Goal: Task Accomplishment & Management: Manage account settings

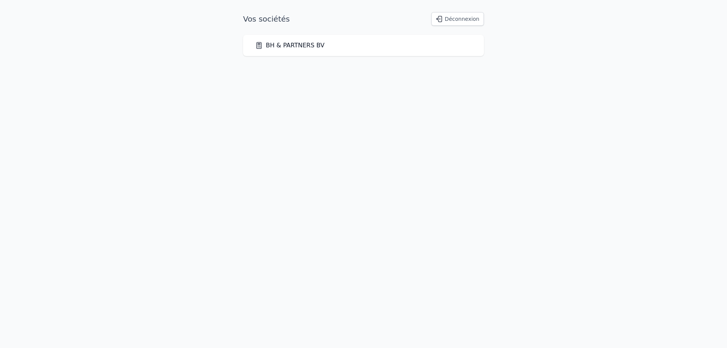
click at [316, 41] on link "BH & PARTNERS BV" at bounding box center [289, 45] width 69 height 9
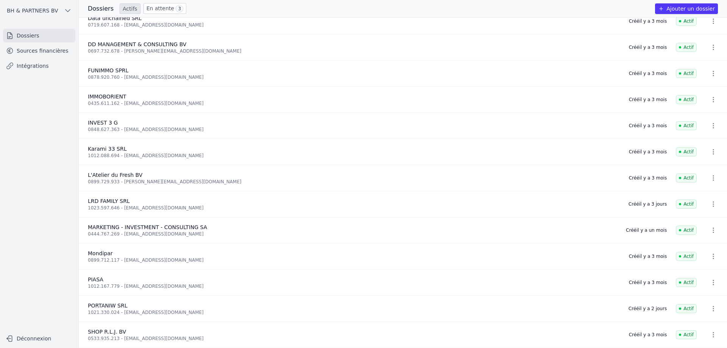
scroll to position [64, 0]
click at [712, 149] on icon "button" at bounding box center [713, 152] width 8 height 8
click at [46, 53] on div at bounding box center [363, 174] width 727 height 348
click at [40, 68] on link "Intégrations" at bounding box center [39, 66] width 72 height 14
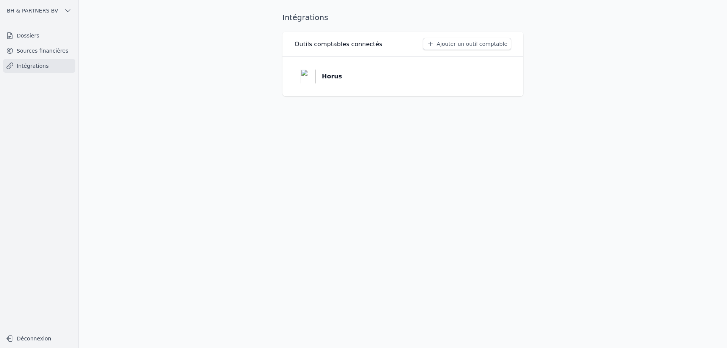
click at [40, 60] on link "Intégrations" at bounding box center [39, 66] width 72 height 14
click at [41, 51] on link "Sources financières" at bounding box center [39, 51] width 72 height 14
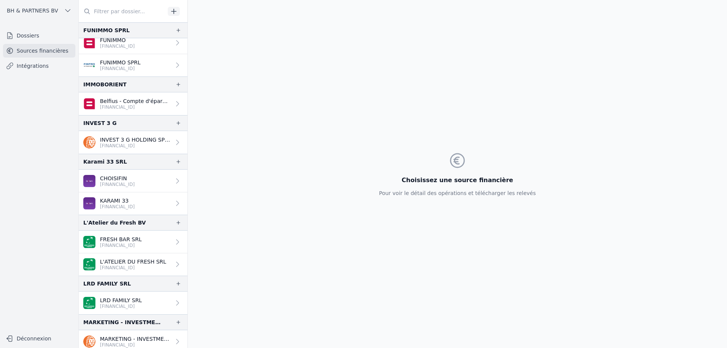
scroll to position [151, 0]
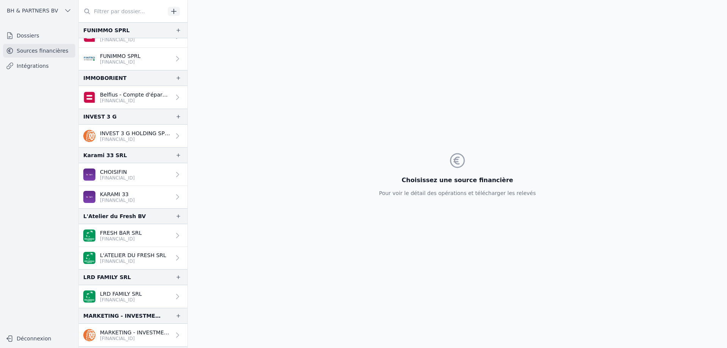
click at [176, 196] on icon at bounding box center [178, 197] width 8 height 8
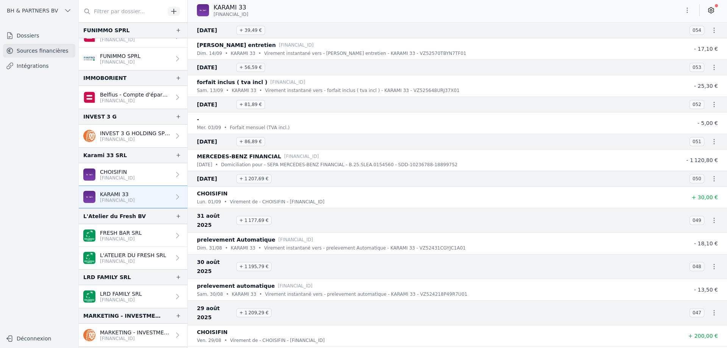
click at [709, 8] on icon at bounding box center [710, 11] width 5 height 6
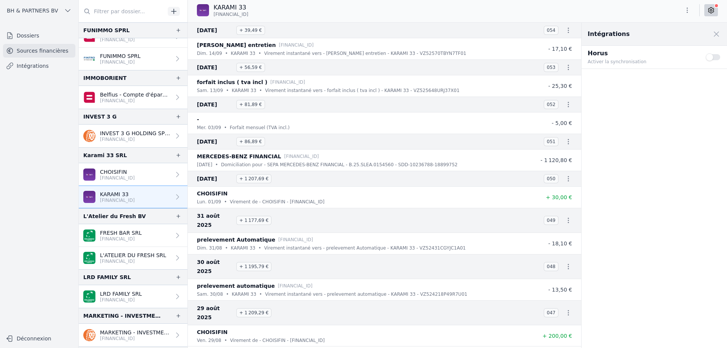
click at [713, 58] on button "Use setting" at bounding box center [712, 57] width 15 height 8
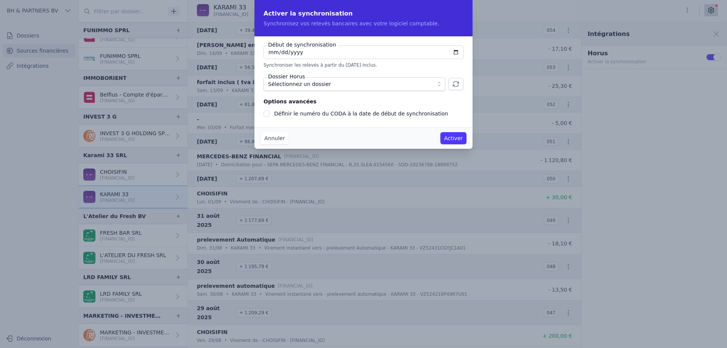
click at [282, 141] on button "Annuler" at bounding box center [274, 138] width 28 height 12
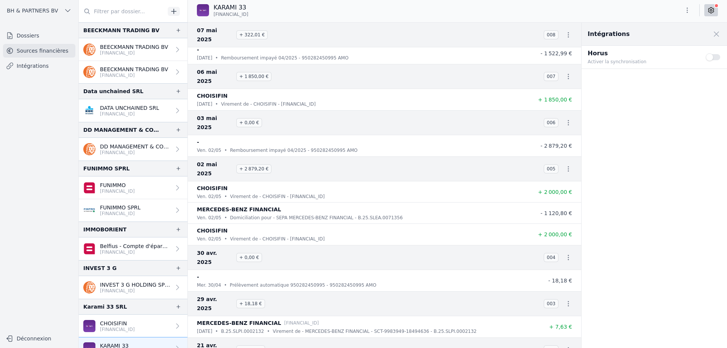
click at [715, 57] on button "Use setting" at bounding box center [712, 57] width 15 height 8
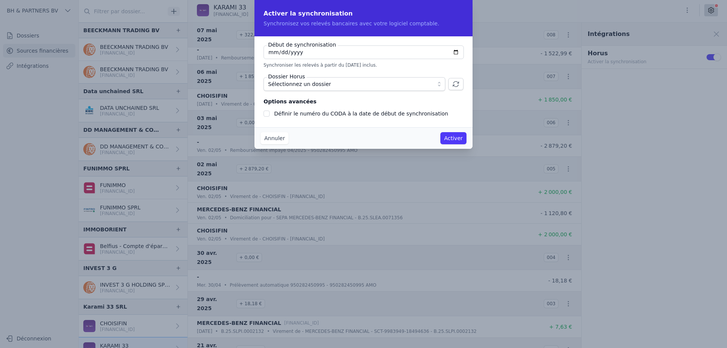
type input "[DATE]"
checkbox input "false"
type input "[DATE]"
click at [305, 86] on span "Sélectionnez un dossier" at bounding box center [299, 83] width 63 height 9
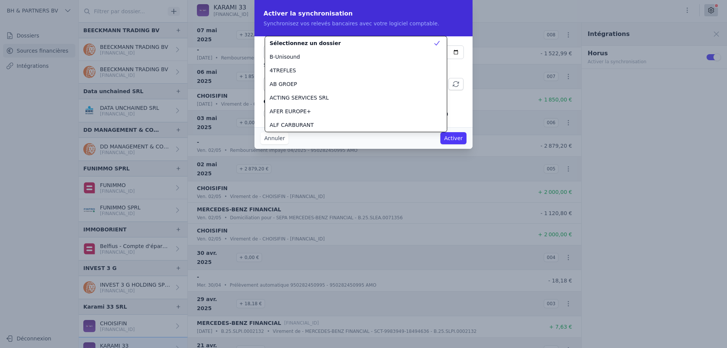
scroll to position [899, 0]
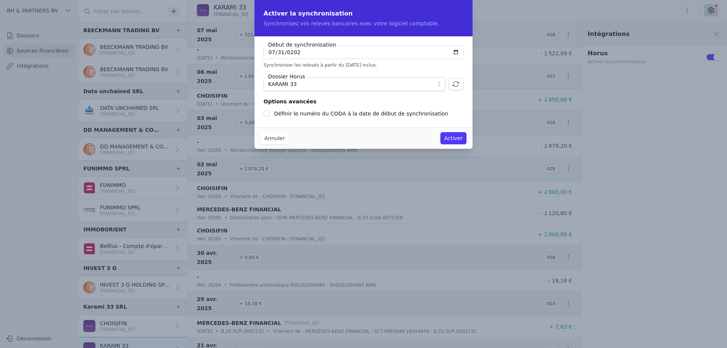
click at [451, 137] on button "Activer" at bounding box center [453, 138] width 26 height 12
click at [271, 138] on button "Annuler" at bounding box center [274, 138] width 28 height 12
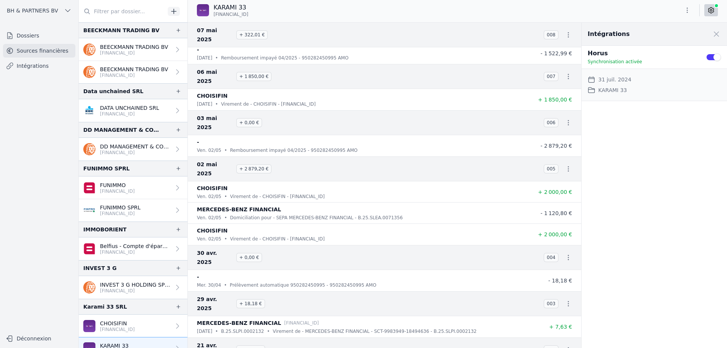
click at [676, 88] on div "Dossier Horus KARAMI 33" at bounding box center [653, 90] width 133 height 9
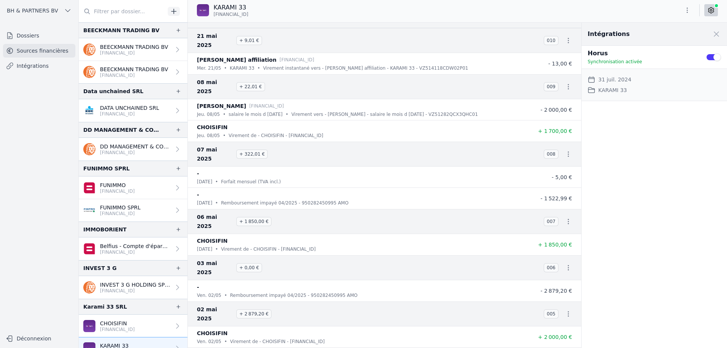
scroll to position [2001, 0]
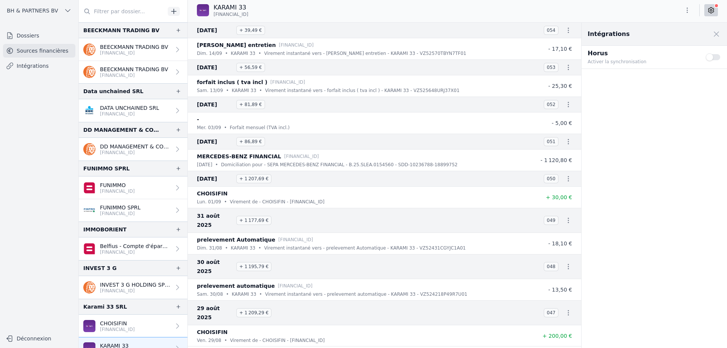
click at [714, 57] on button "Use setting" at bounding box center [712, 57] width 15 height 8
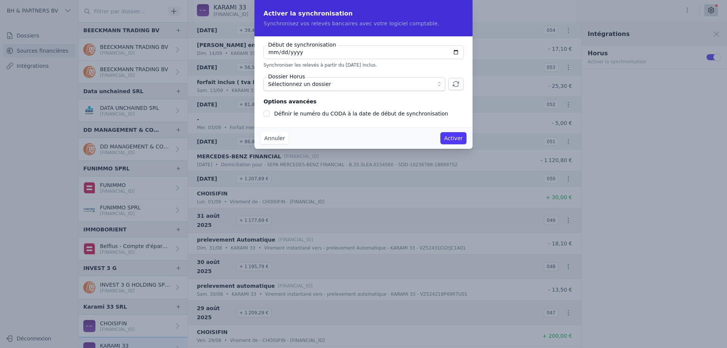
type input "[DATE]"
checkbox input "false"
type input "[DATE]"
click at [389, 81] on span "Sélectionnez un dossier" at bounding box center [349, 83] width 162 height 9
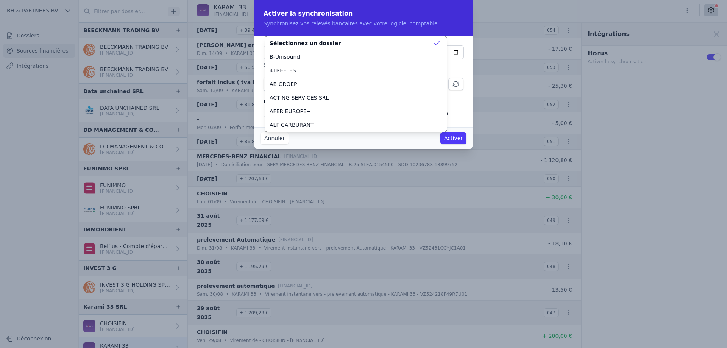
scroll to position [899, 0]
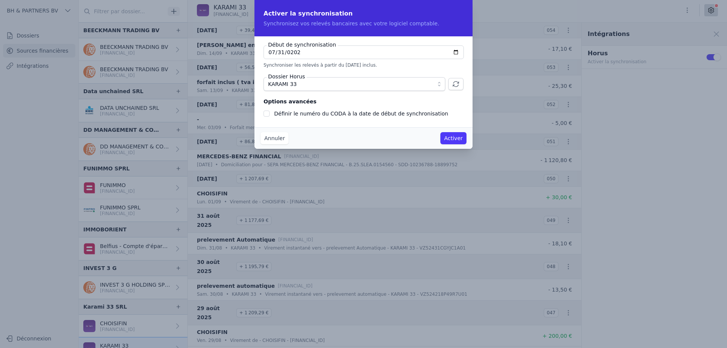
click at [455, 140] on button "Activer" at bounding box center [453, 138] width 26 height 12
click at [456, 139] on button "Activer" at bounding box center [453, 138] width 26 height 12
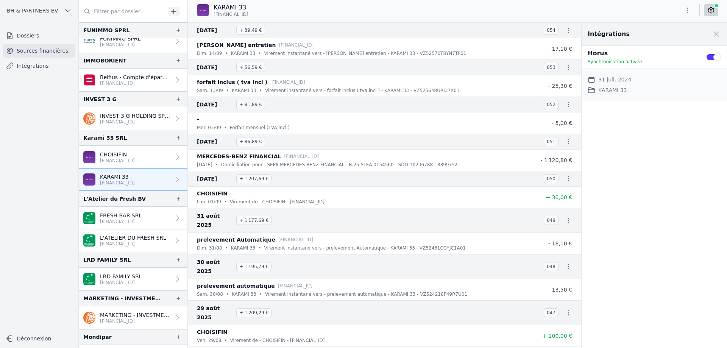
scroll to position [189, 0]
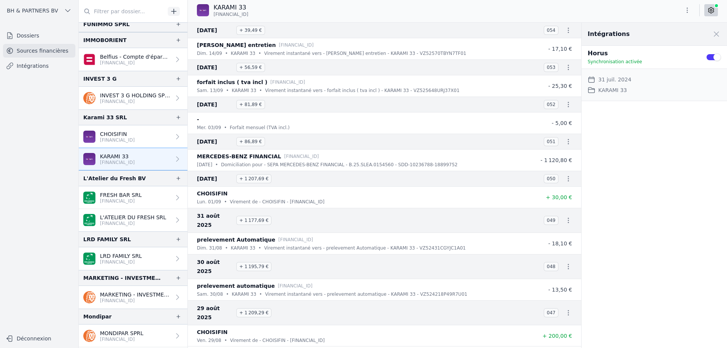
click at [121, 263] on p "[FINANCIAL_ID]" at bounding box center [121, 262] width 42 height 6
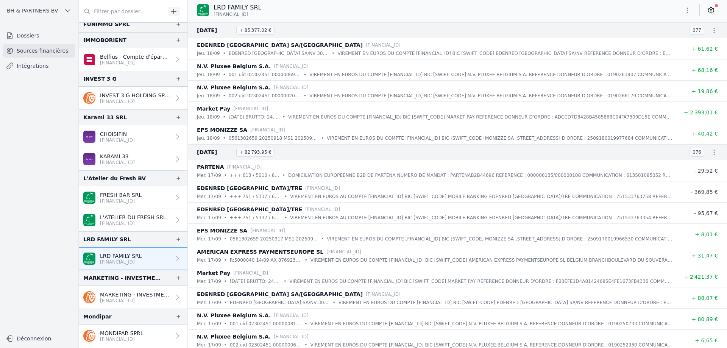
click at [708, 9] on icon at bounding box center [711, 10] width 8 height 8
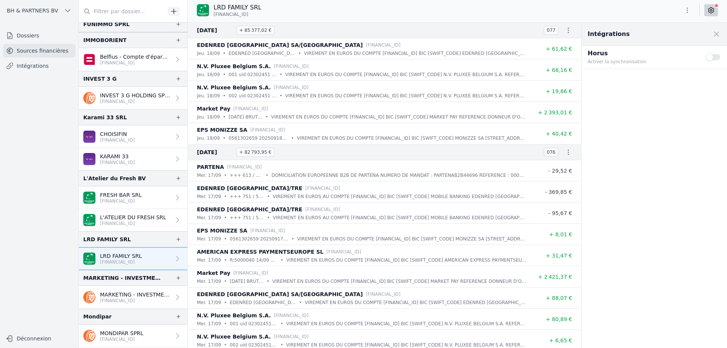
click at [710, 58] on button "Use setting" at bounding box center [712, 57] width 15 height 8
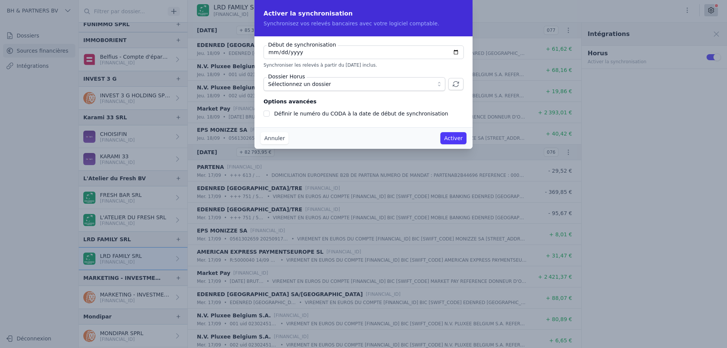
type input "[DATE]"
checkbox input "false"
type input "[DATE]"
click at [361, 85] on span "Sélectionnez un dossier" at bounding box center [349, 83] width 162 height 9
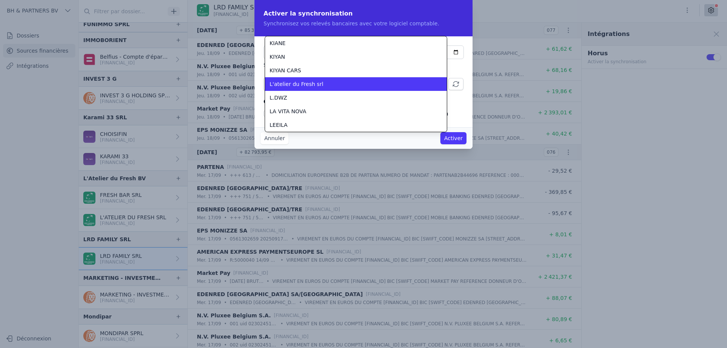
scroll to position [1008, 0]
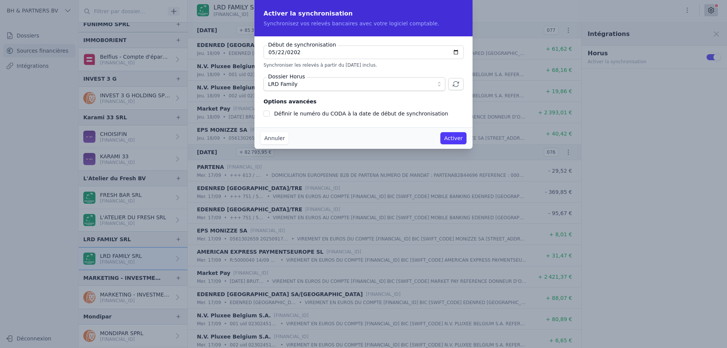
click at [447, 134] on button "Activer" at bounding box center [453, 138] width 26 height 12
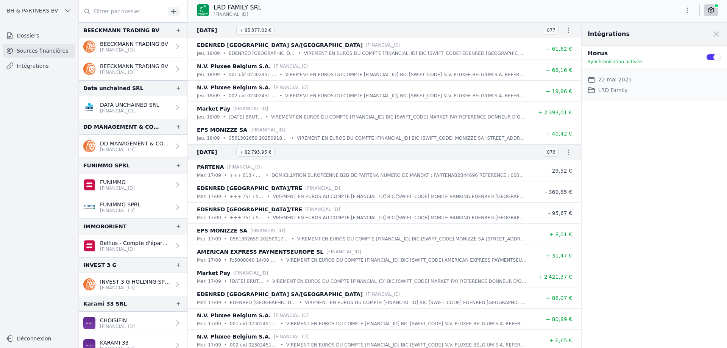
scroll to position [0, 0]
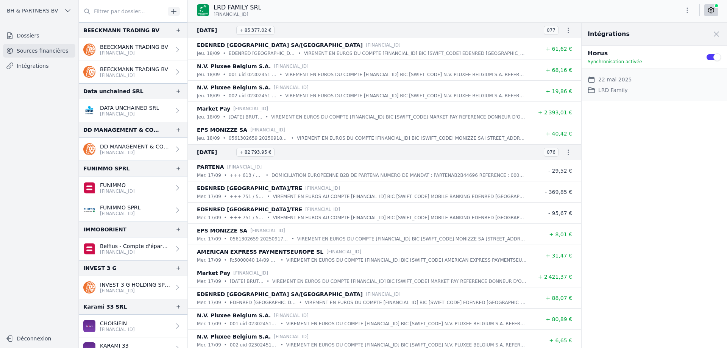
click at [126, 54] on p "[FINANCIAL_ID]" at bounding box center [134, 53] width 68 height 6
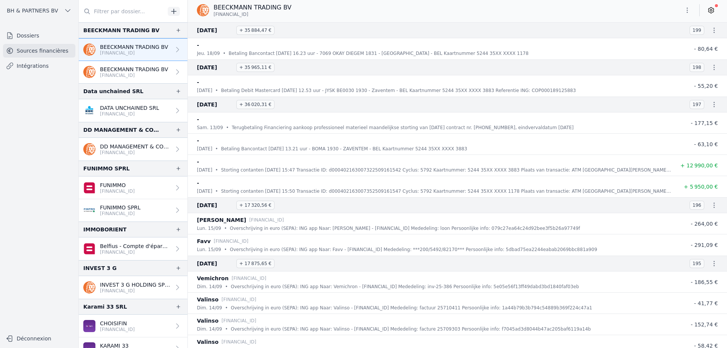
click at [712, 15] on link at bounding box center [711, 10] width 14 height 12
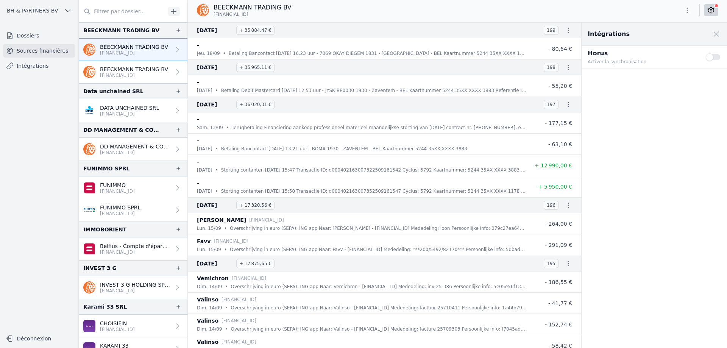
click at [711, 57] on button "Use setting" at bounding box center [712, 57] width 15 height 8
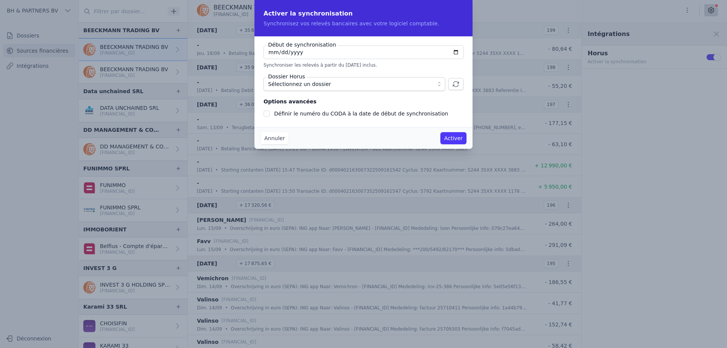
type input "[DATE]"
checkbox input "false"
type input "[DATE]"
click at [300, 84] on span "Sélectionnez un dossier" at bounding box center [299, 83] width 63 height 9
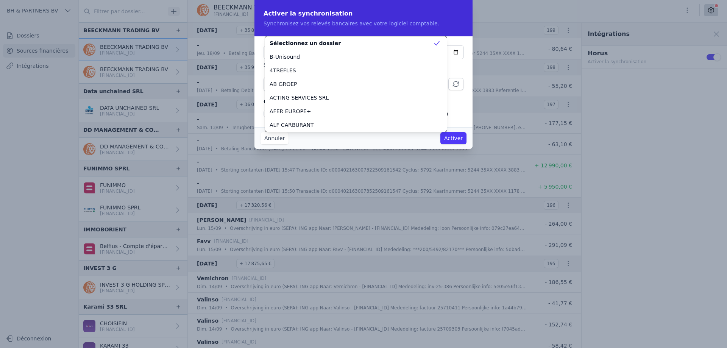
scroll to position [109, 0]
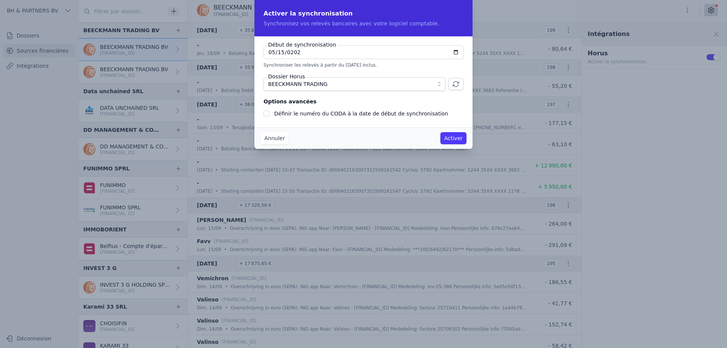
click at [445, 139] on button "Activer" at bounding box center [453, 138] width 26 height 12
